Goal: Information Seeking & Learning: Learn about a topic

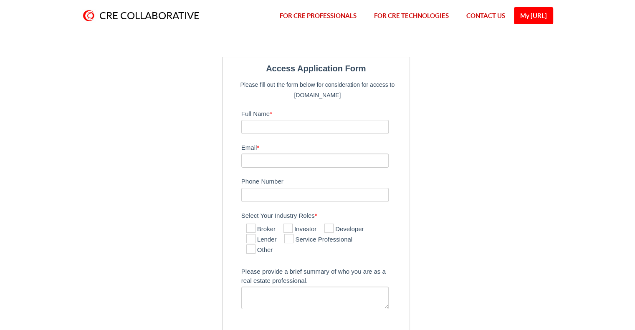
click at [312, 15] on link "FOR CRE PROFESSIONALS" at bounding box center [318, 16] width 94 height 32
click at [294, 126] on input "Full Name *" at bounding box center [315, 127] width 148 height 14
type input "JOel"
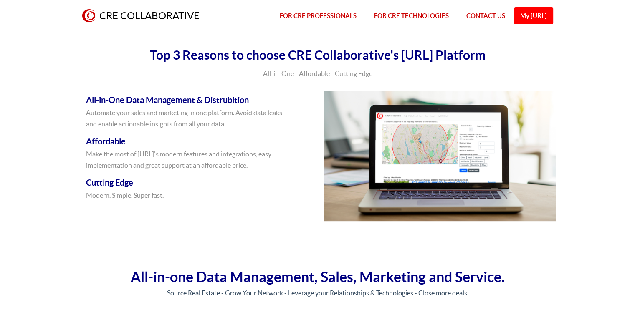
scroll to position [3695, 0]
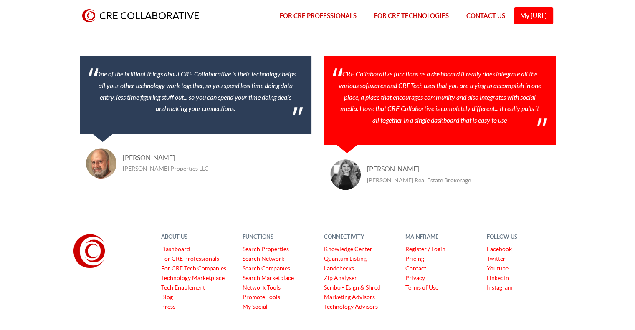
click at [415, 255] on link "Pricing" at bounding box center [414, 258] width 19 height 7
click at [416, 255] on link "Pricing" at bounding box center [414, 258] width 19 height 7
click at [314, 18] on link "FOR CRE PROFESSIONALS" at bounding box center [318, 16] width 94 height 32
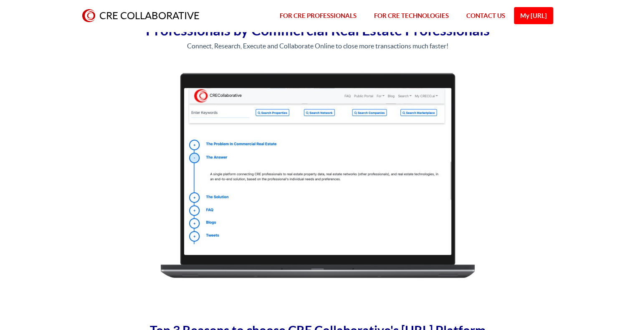
scroll to position [58, 0]
